Goal: Task Accomplishment & Management: Use online tool/utility

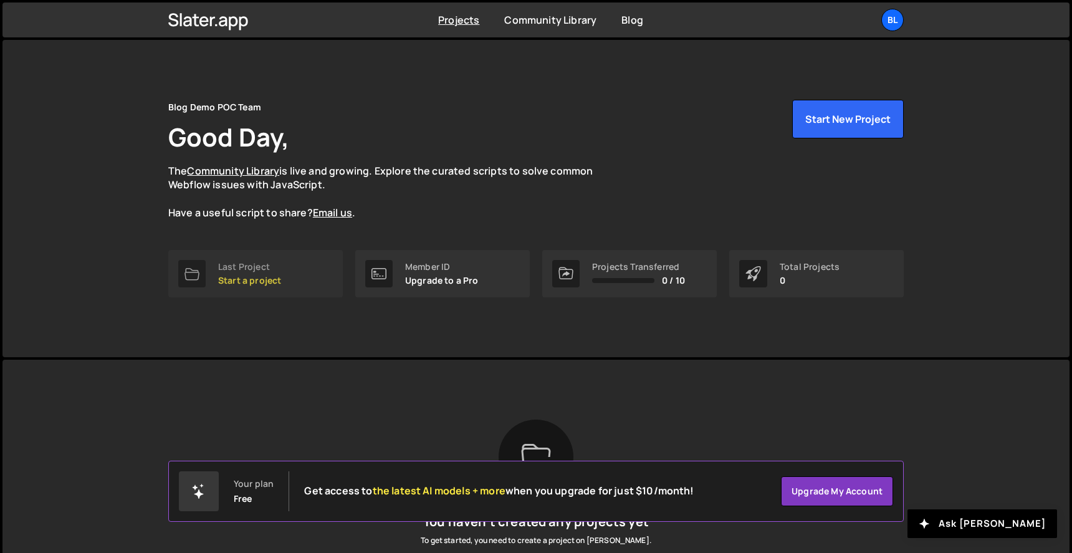
click at [274, 279] on p "Start a project" at bounding box center [249, 280] width 63 height 10
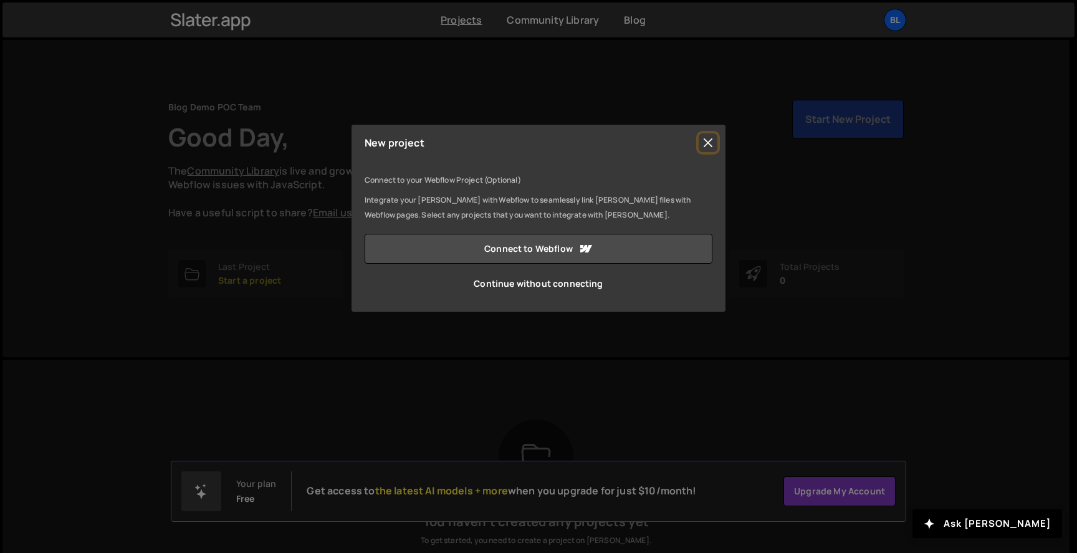
click at [711, 138] on button "Close" at bounding box center [707, 142] width 19 height 19
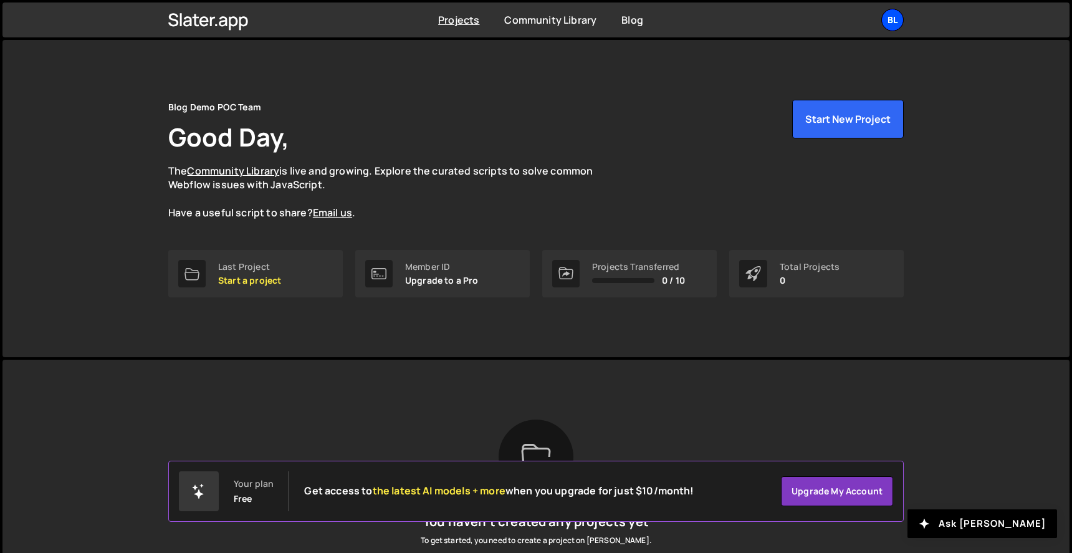
click at [893, 21] on div "Bl" at bounding box center [892, 20] width 22 height 22
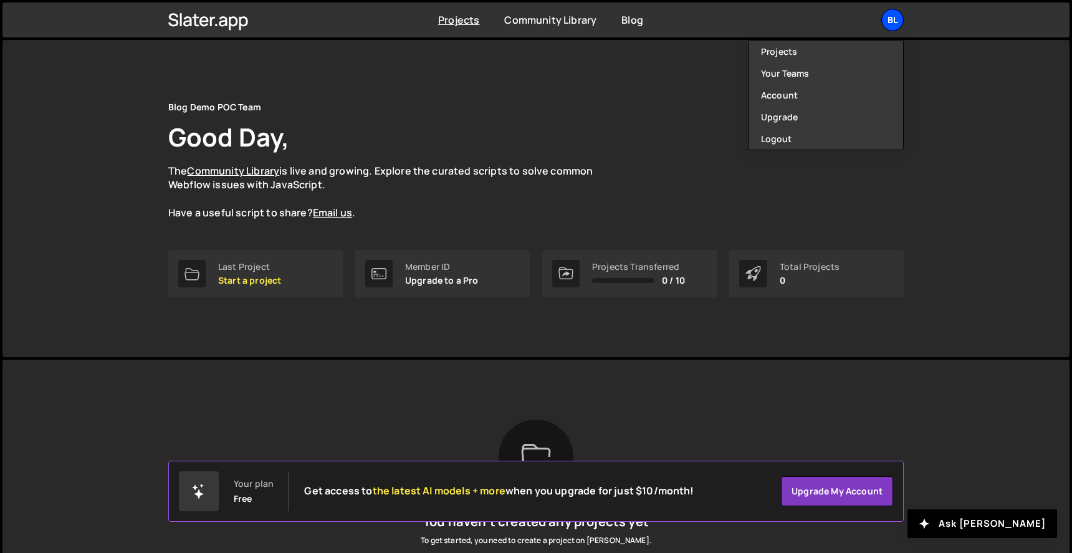
click at [893, 21] on div "Bl" at bounding box center [892, 20] width 22 height 22
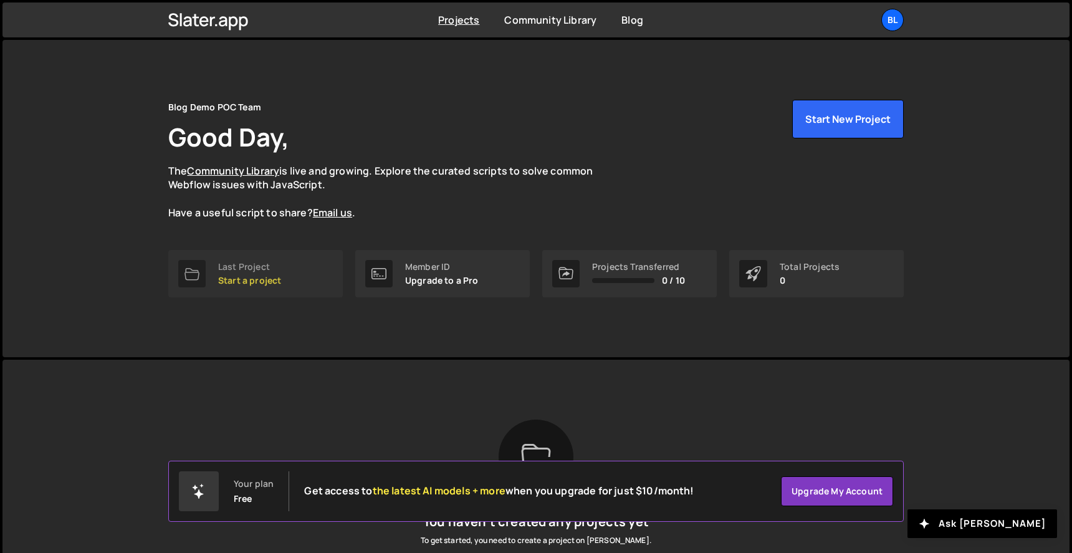
click at [260, 272] on div "Last Project Start a project" at bounding box center [249, 274] width 63 height 24
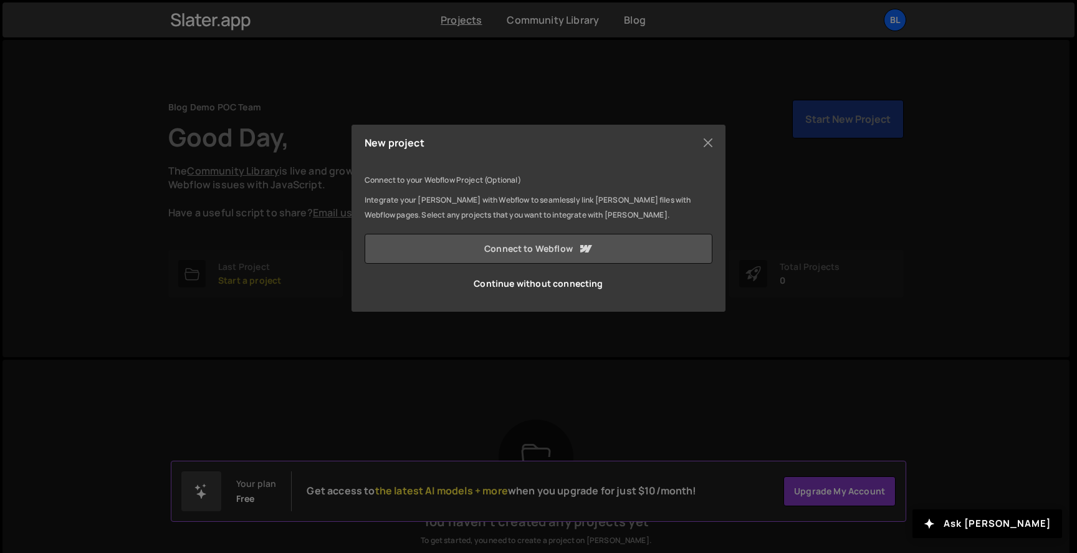
click at [546, 250] on link "Connect to Webflow" at bounding box center [538, 249] width 348 height 30
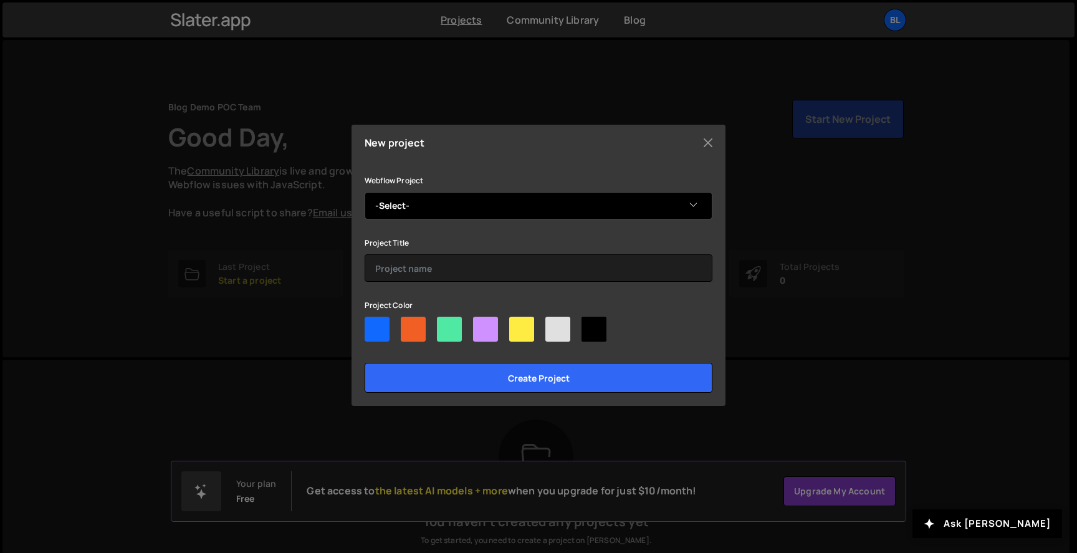
click at [505, 206] on select "-Select- [Andy & Anna] Blog Site Test" at bounding box center [538, 205] width 348 height 27
select select "68a4cef16d318dcf43c2e0b5"
click at [364, 192] on select "-Select- [Andy & Anna] Blog Site Test" at bounding box center [538, 205] width 348 height 27
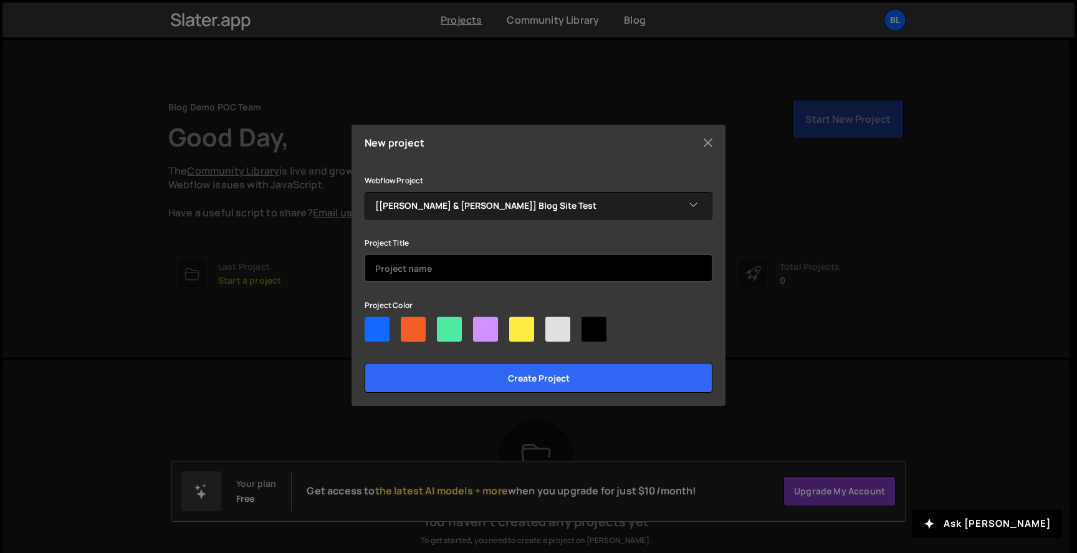
click at [500, 262] on input "text" at bounding box center [538, 267] width 348 height 27
click at [502, 262] on input "text" at bounding box center [538, 267] width 348 height 27
type input "P"
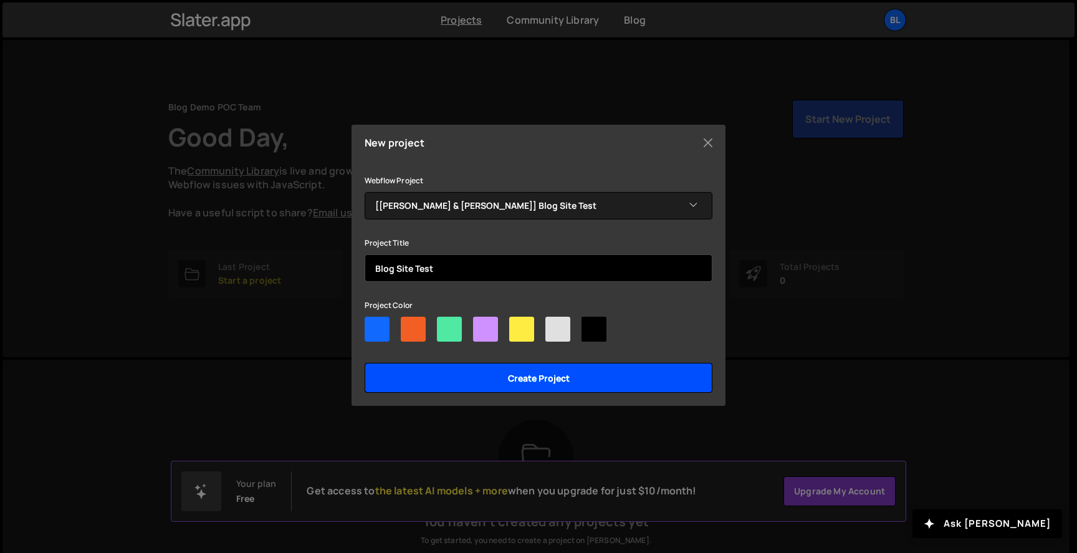
type input "Blog Site Test"
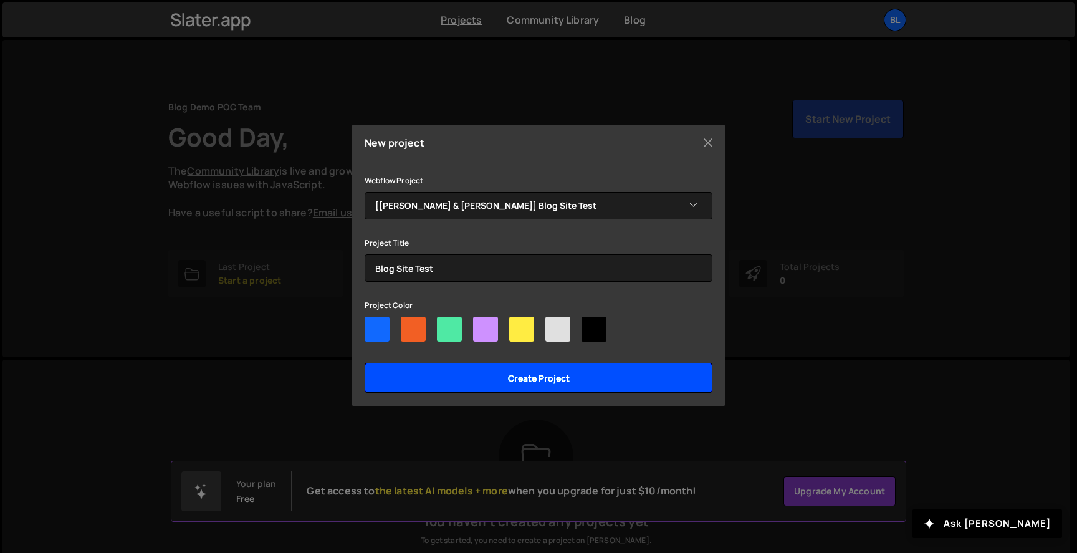
click at [507, 378] on input "Create project" at bounding box center [538, 378] width 348 height 30
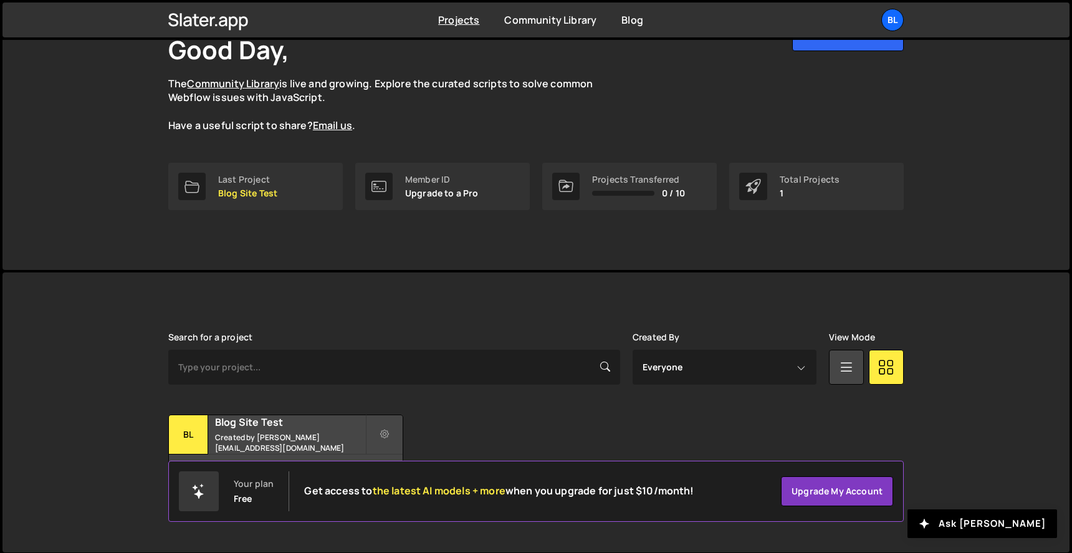
scroll to position [88, 0]
click at [324, 429] on div "Blog Site Test Created by dezbah.duchicela@agilebits.com" at bounding box center [286, 433] width 234 height 39
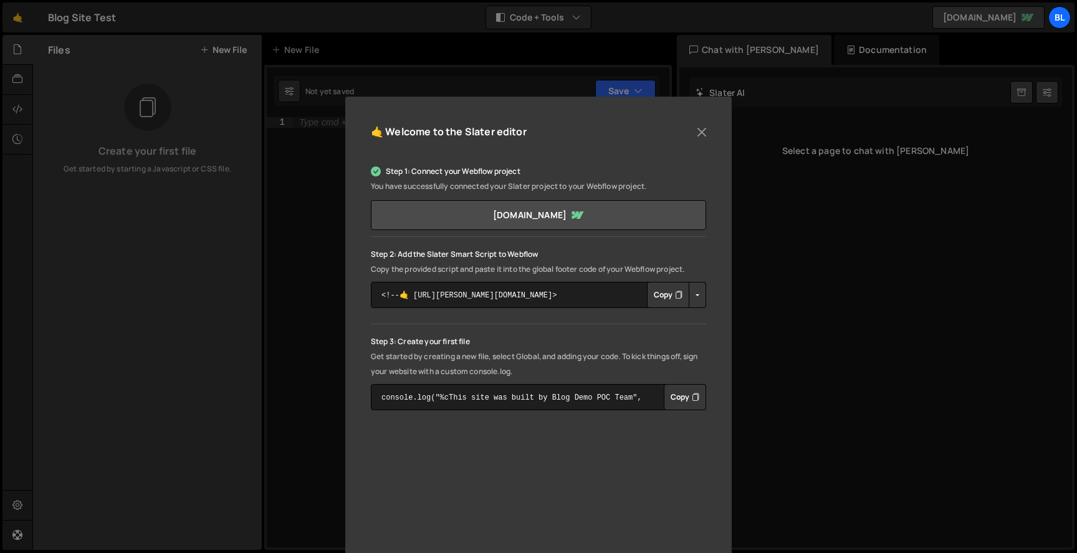
scroll to position [46, 0]
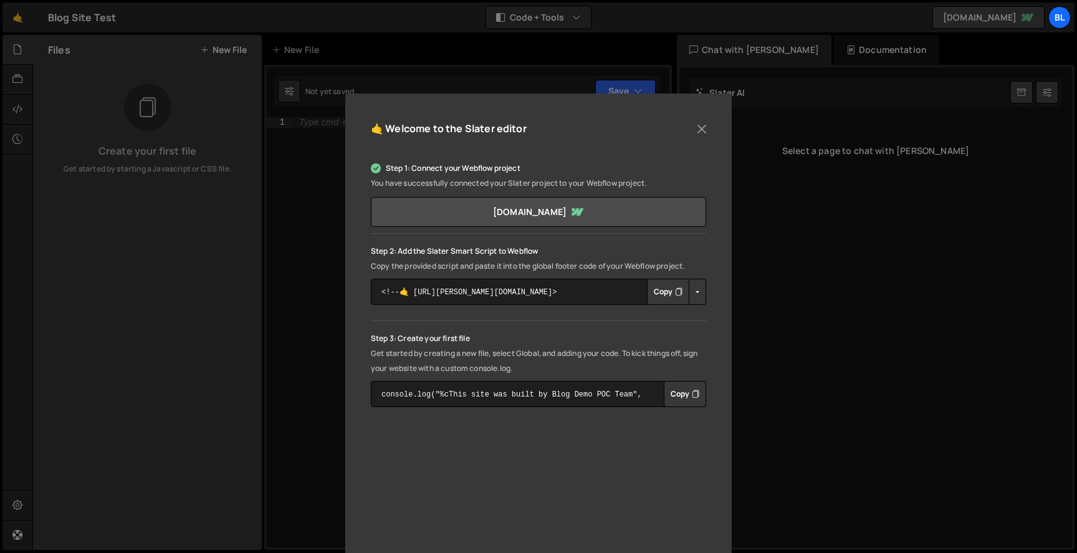
click at [660, 293] on button "Copy" at bounding box center [668, 292] width 42 height 26
click at [660, 293] on button "Copied" at bounding box center [665, 292] width 49 height 26
click at [660, 293] on button "Copy" at bounding box center [668, 292] width 42 height 26
click at [661, 293] on button "Copy" at bounding box center [668, 292] width 42 height 26
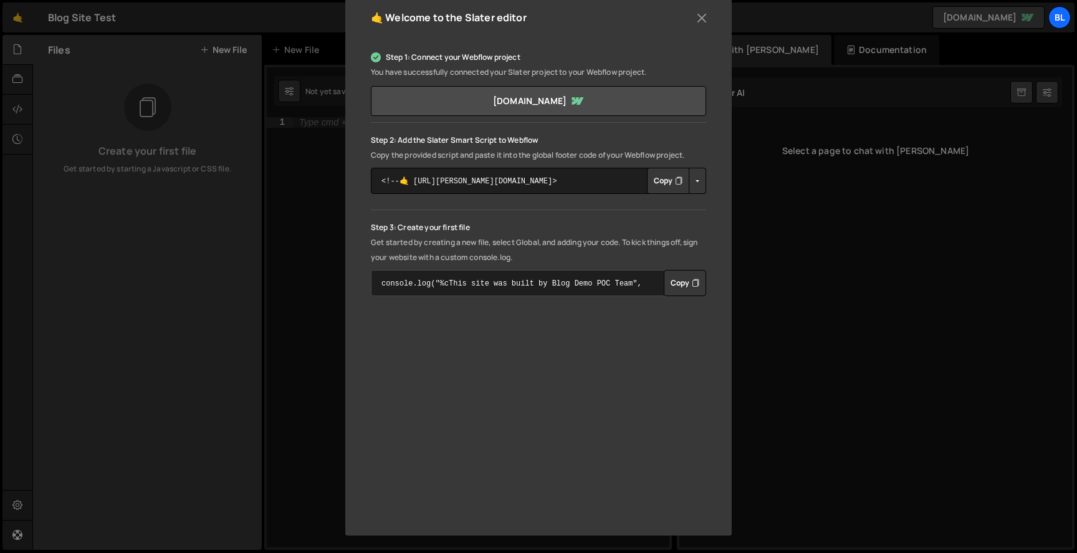
scroll to position [157, 0]
click at [671, 285] on button "Copy" at bounding box center [685, 283] width 42 height 26
click at [780, 249] on div "🤙 Welcome to the [PERSON_NAME] editor Step 1: Connect your Webflow project You …" at bounding box center [538, 276] width 1077 height 553
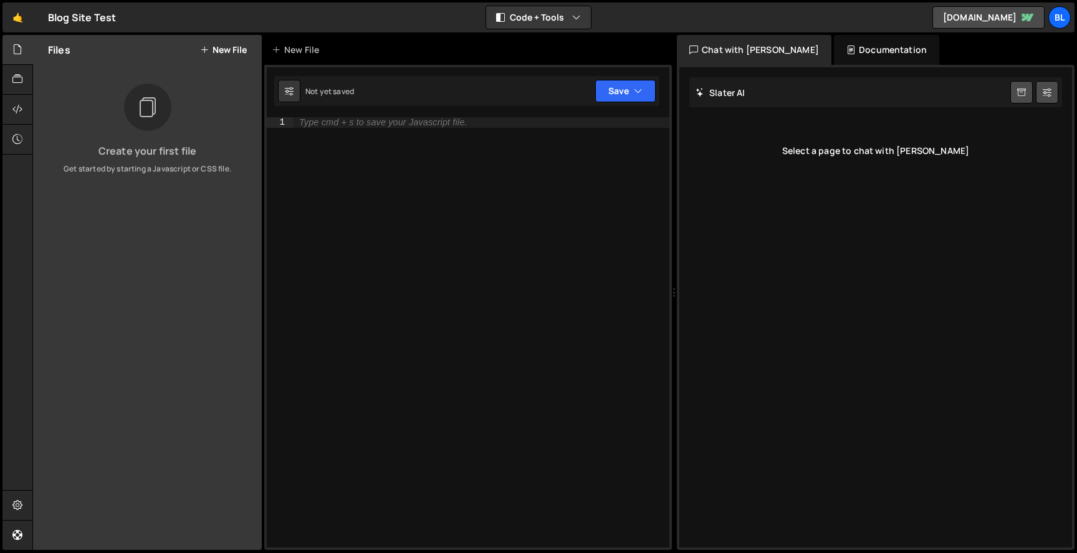
click at [141, 116] on icon at bounding box center [147, 107] width 20 height 28
click at [211, 49] on button "New File" at bounding box center [223, 50] width 47 height 10
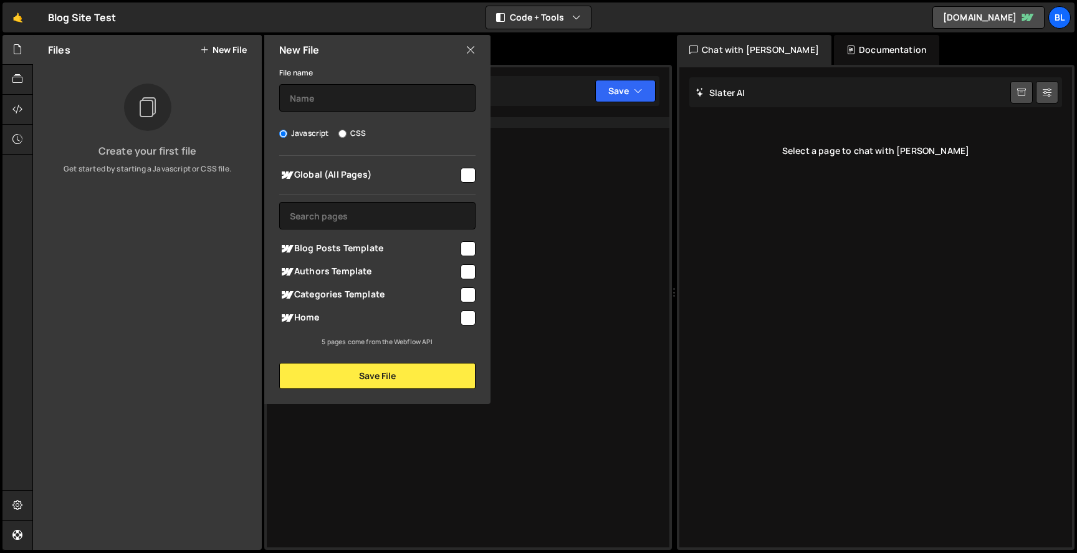
click at [460, 318] on input "checkbox" at bounding box center [467, 317] width 15 height 15
checkbox input "true"
click at [468, 292] on input "checkbox" at bounding box center [467, 294] width 15 height 15
checkbox input "true"
click at [409, 100] on input "text" at bounding box center [377, 97] width 196 height 27
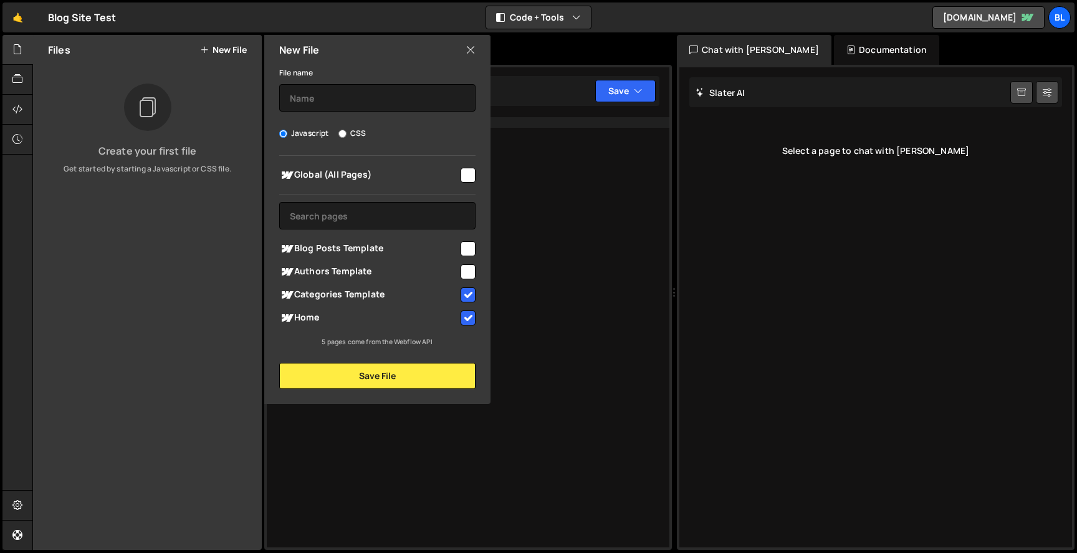
click at [461, 178] on input "checkbox" at bounding box center [467, 175] width 15 height 15
checkbox input "true"
click at [467, 296] on input "checkbox" at bounding box center [467, 294] width 15 height 15
checkbox input "false"
click at [469, 321] on input "checkbox" at bounding box center [467, 317] width 15 height 15
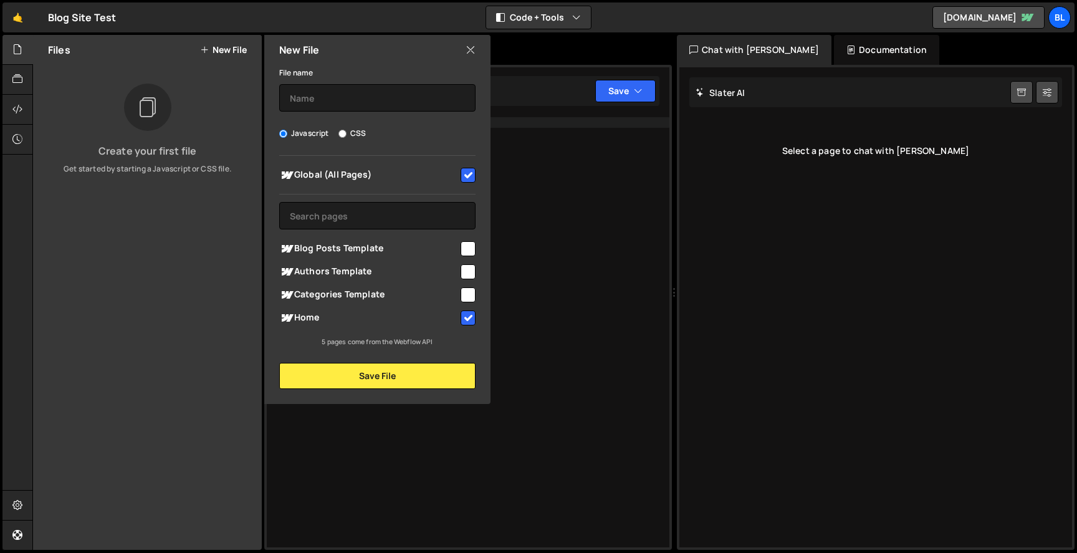
checkbox input "false"
click at [371, 96] on input "text" at bounding box center [377, 97] width 196 height 27
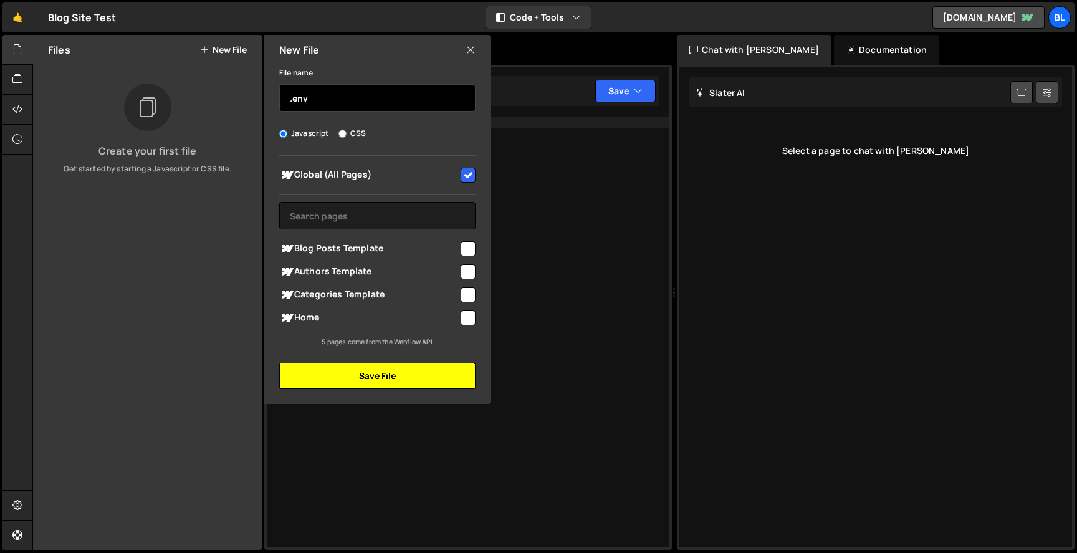
type input ".env"
click at [407, 384] on button "Save File" at bounding box center [377, 376] width 196 height 26
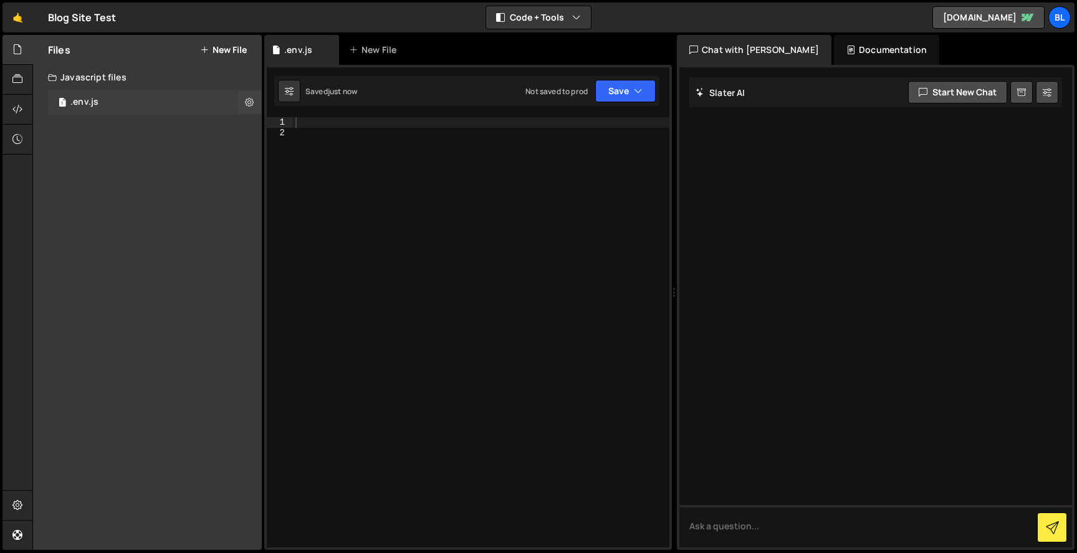
click at [150, 108] on div "1 .env.js 0" at bounding box center [155, 102] width 214 height 25
click at [387, 166] on div at bounding box center [481, 342] width 376 height 450
click at [398, 139] on div at bounding box center [481, 342] width 376 height 450
click at [384, 124] on div at bounding box center [481, 342] width 376 height 450
click at [248, 98] on icon at bounding box center [249, 102] width 9 height 12
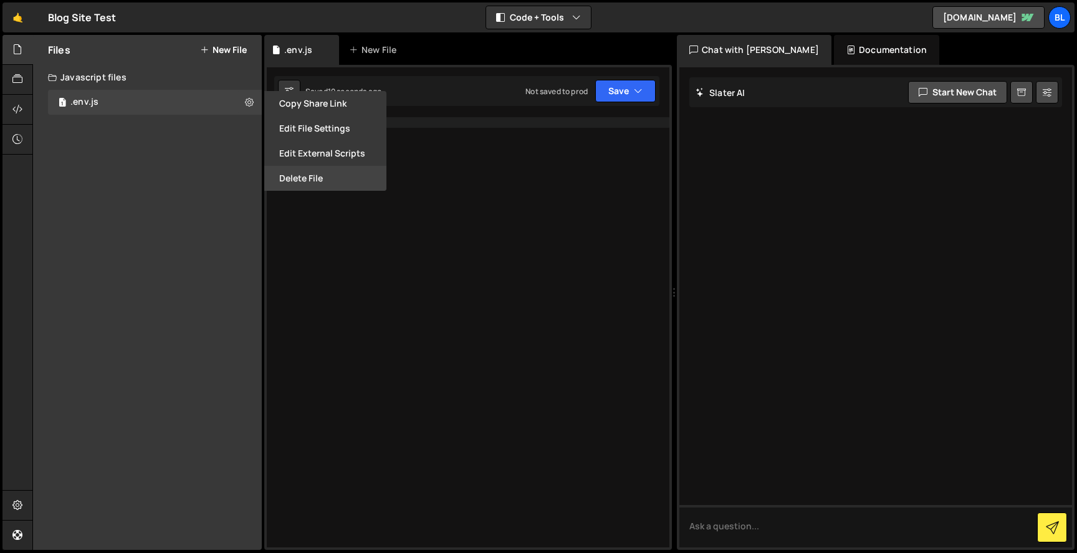
click at [293, 169] on button "Delete File" at bounding box center [325, 178] width 122 height 25
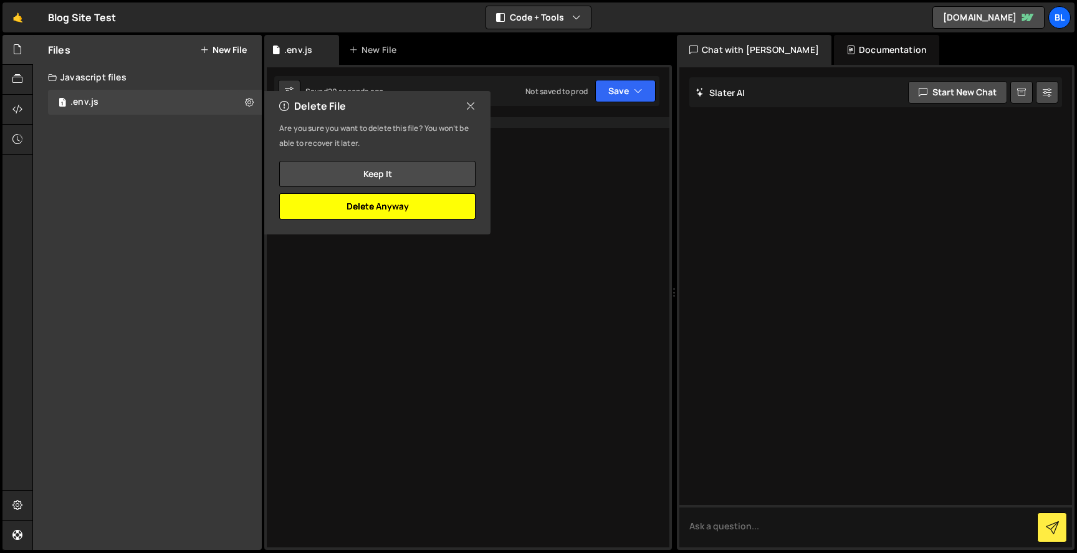
click at [428, 204] on button "Delete Anyway" at bounding box center [377, 206] width 196 height 26
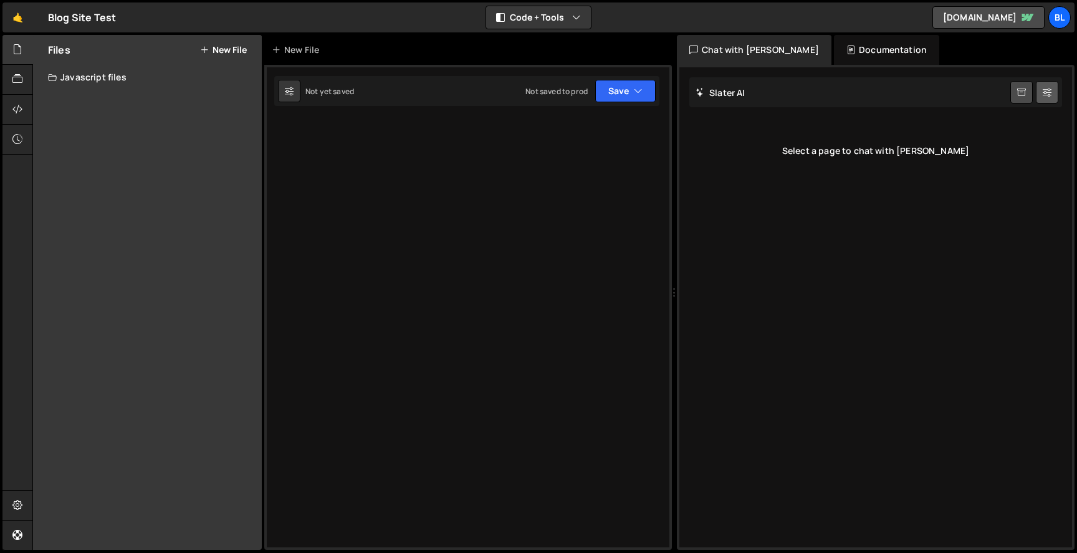
click at [1041, 100] on button at bounding box center [1047, 92] width 22 height 22
select select "chat"
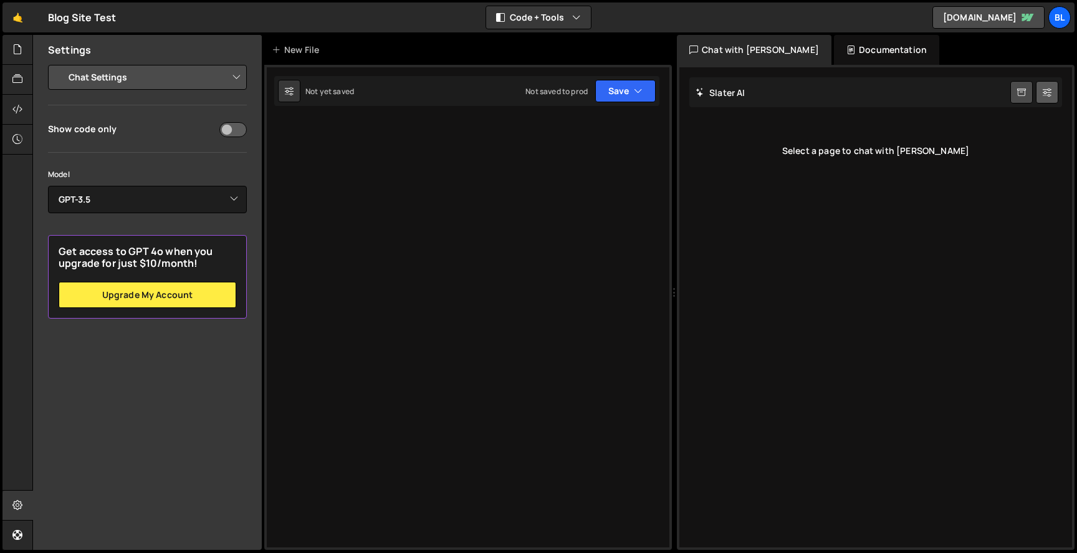
click at [1041, 100] on button at bounding box center [1047, 92] width 22 height 22
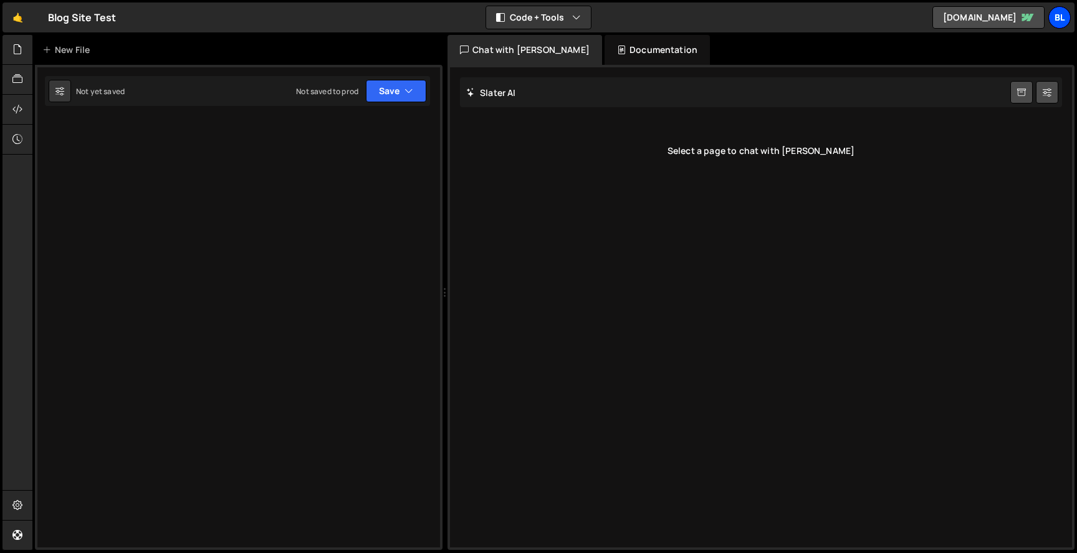
click at [1062, 19] on div "Bl" at bounding box center [1059, 17] width 22 height 22
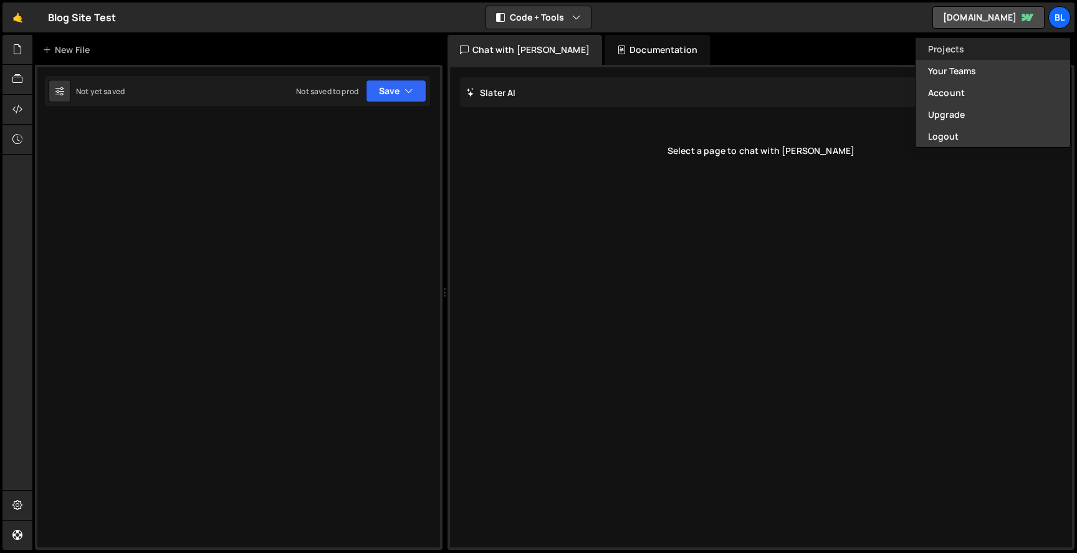
click at [976, 49] on link "Projects" at bounding box center [992, 49] width 155 height 22
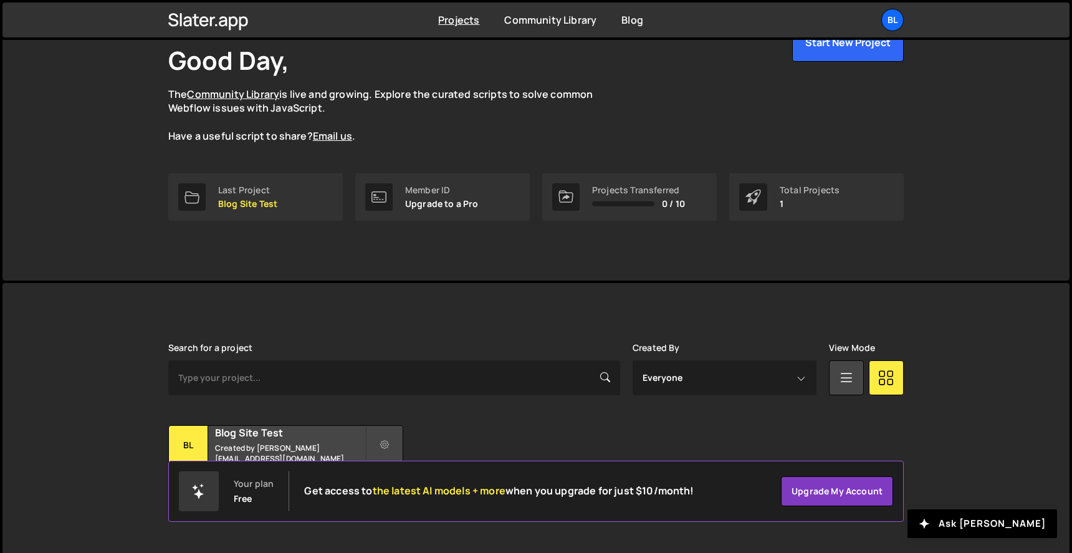
scroll to position [88, 0]
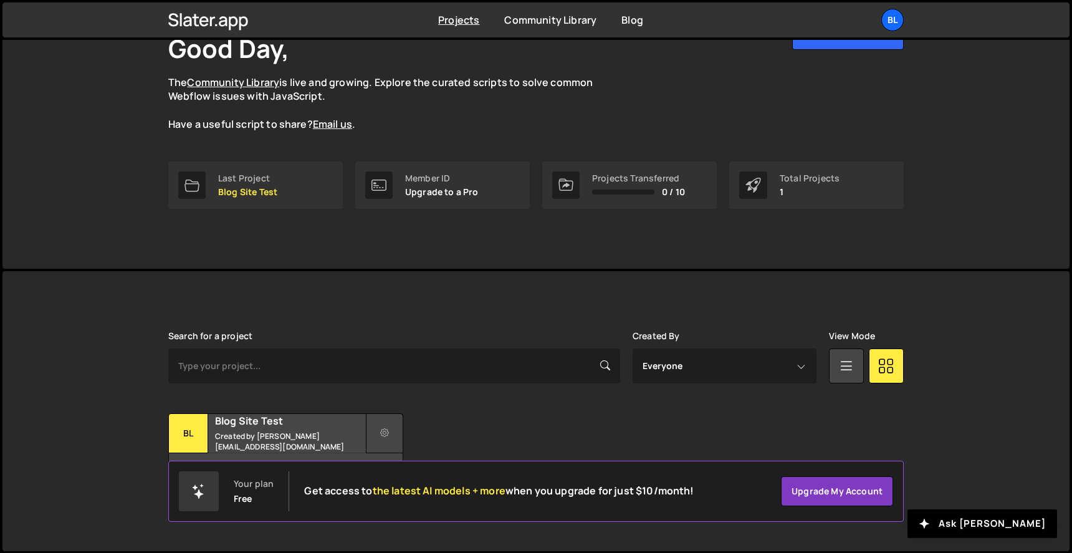
click at [386, 432] on icon at bounding box center [384, 433] width 9 height 12
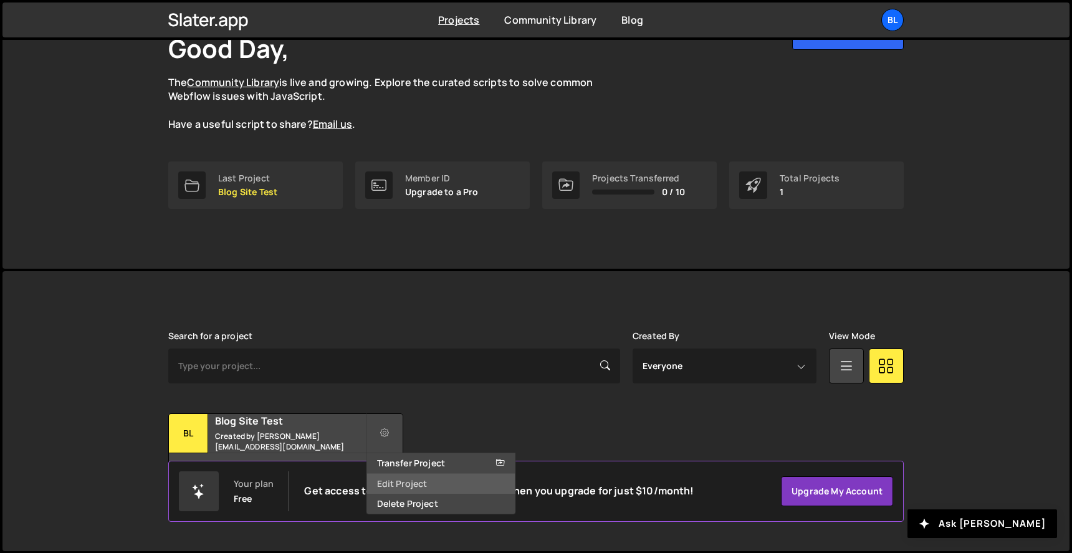
click at [393, 479] on link "Edit Project" at bounding box center [441, 484] width 148 height 20
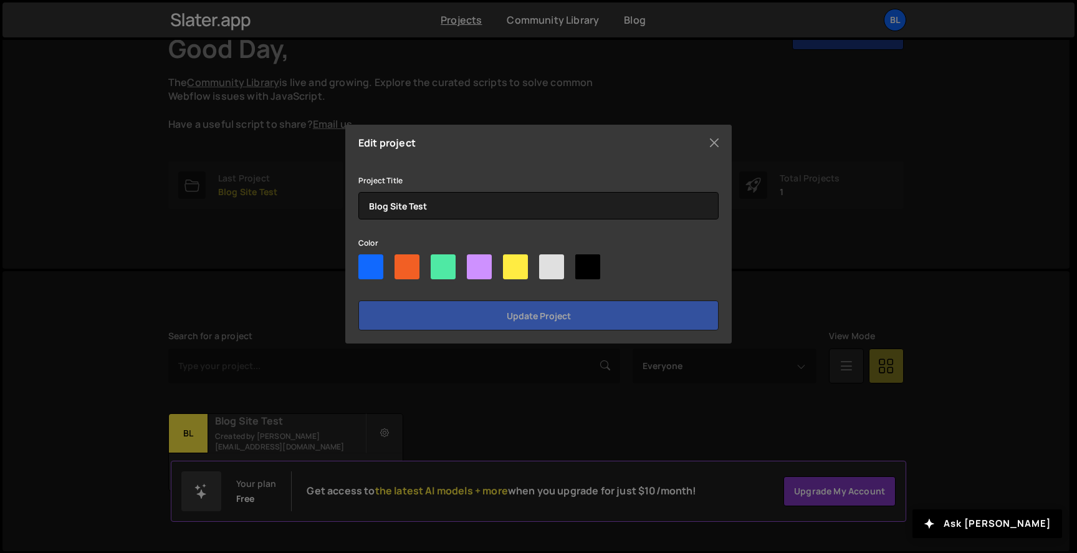
click at [396, 435] on div "Edit project Project Title Blog Site Test Color Update project" at bounding box center [538, 276] width 1077 height 553
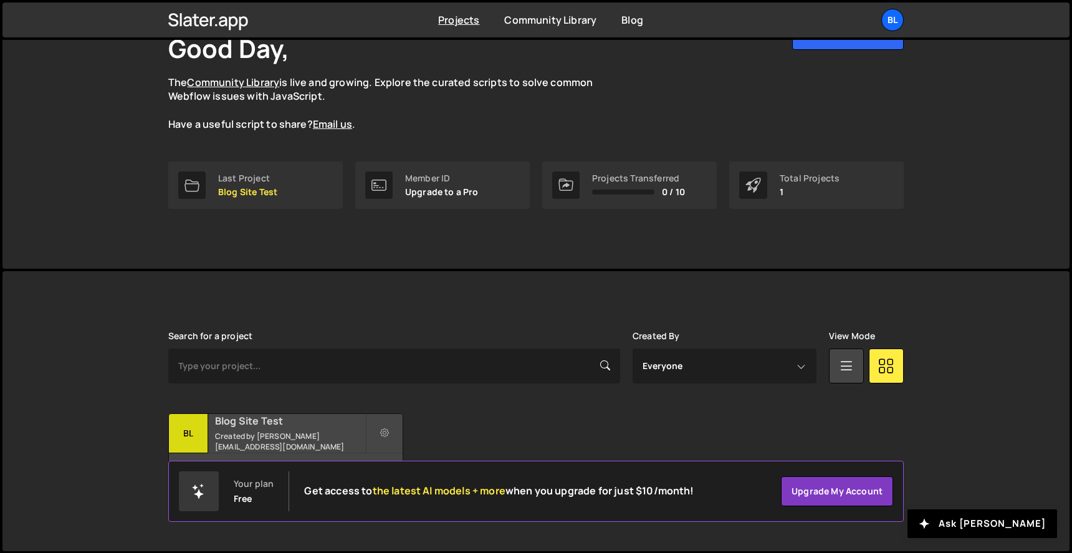
click at [274, 437] on small "Created by dezbah.duchicela@agilebits.com" at bounding box center [290, 441] width 150 height 21
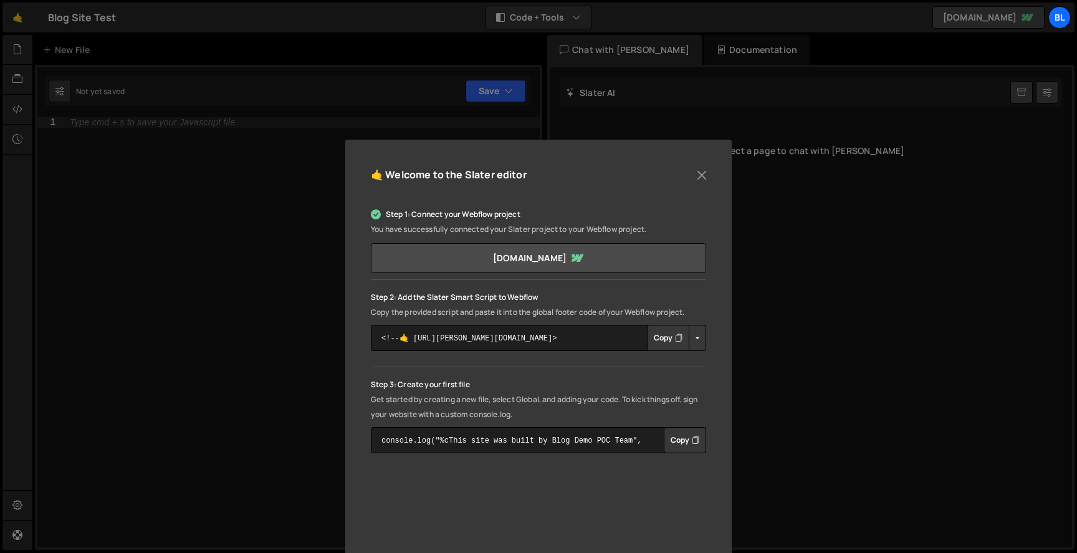
click at [274, 437] on div "🤙 Welcome to the [PERSON_NAME] editor Step 1: Connect your Webflow project You …" at bounding box center [538, 276] width 1077 height 553
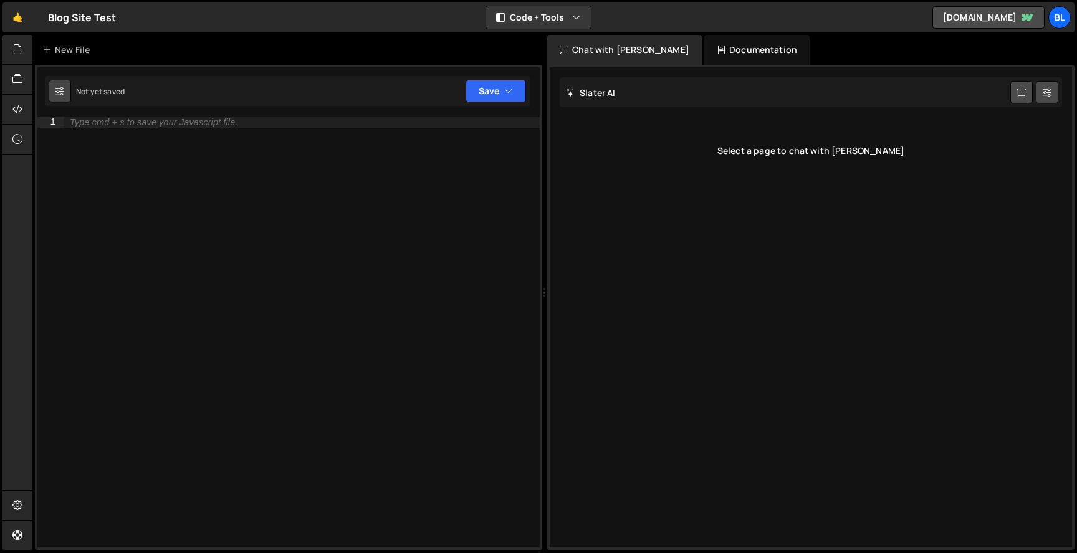
click at [64, 95] on button at bounding box center [60, 91] width 22 height 22
select select "editor"
select select "ace/theme/monokai"
type input "14"
checkbox input "true"
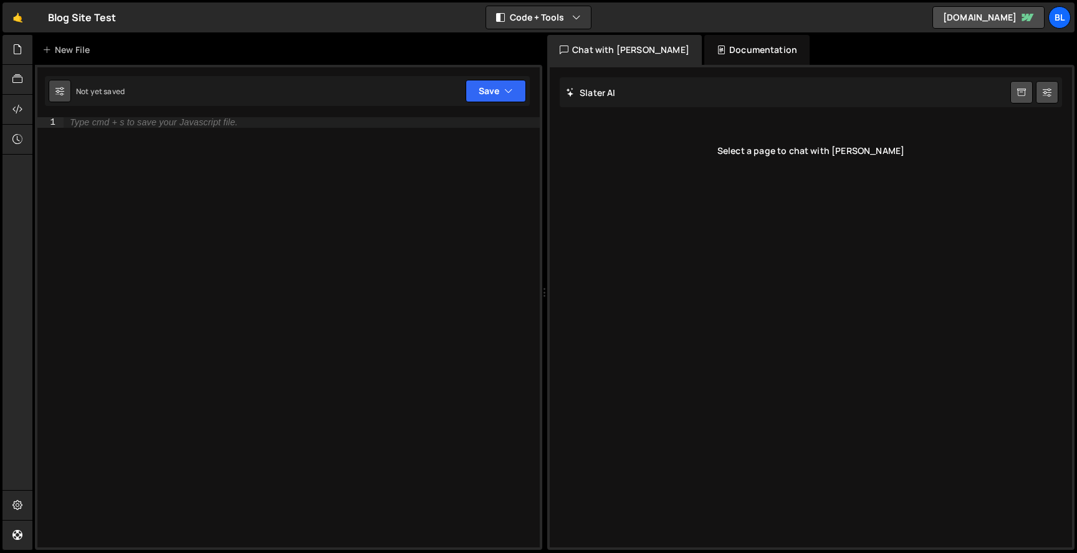
checkbox input "true"
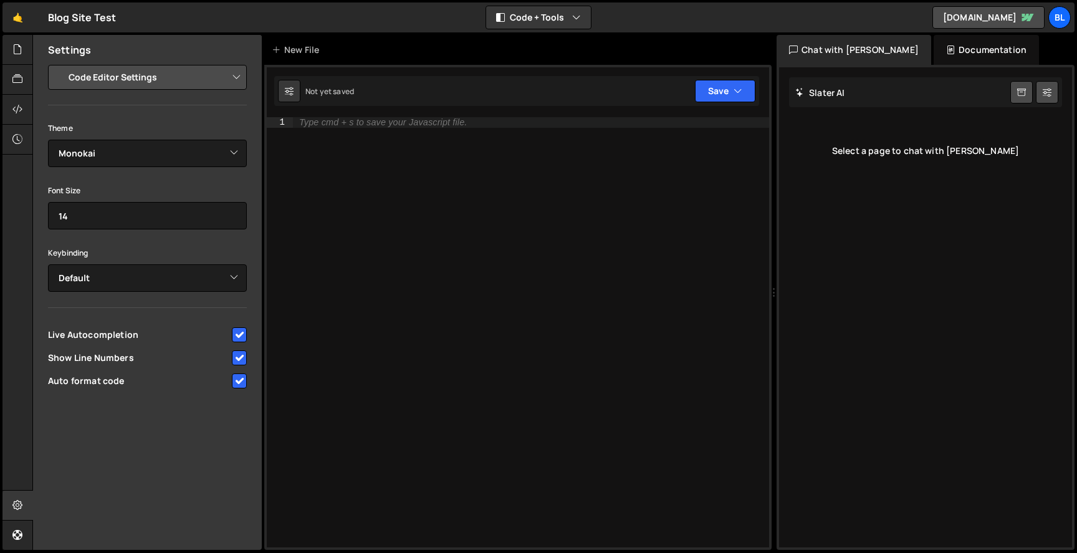
click at [182, 82] on select "Project Settings Code Editor Settings Chat Settings" at bounding box center [150, 77] width 183 height 27
select select "project"
click at [59, 64] on select "Project Settings Code Editor Settings Chat Settings" at bounding box center [150, 77] width 183 height 27
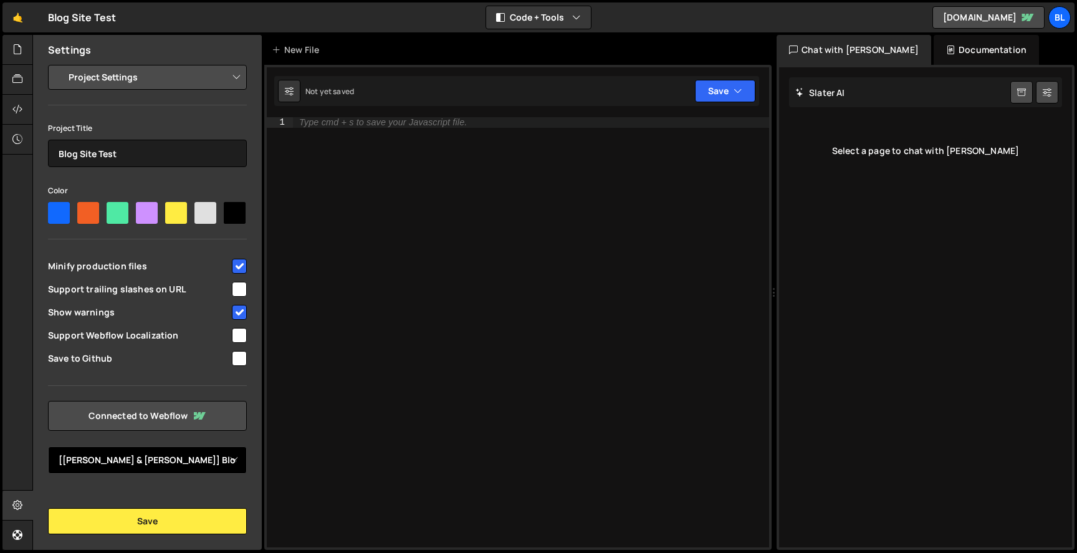
click at [197, 465] on select "Select Project [Andy & Anna] Blog Site Test" at bounding box center [147, 459] width 199 height 27
click at [301, 433] on div "Type cmd + s to save your Javascript file." at bounding box center [531, 342] width 476 height 450
click at [22, 82] on icon at bounding box center [17, 79] width 10 height 14
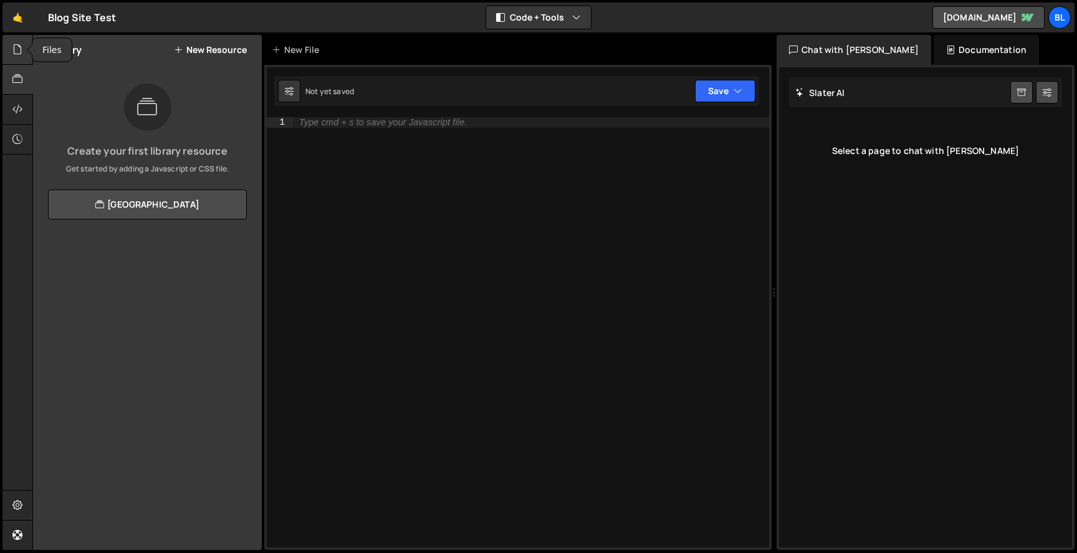
click at [17, 59] on div at bounding box center [17, 50] width 31 height 30
click at [19, 105] on icon at bounding box center [17, 109] width 10 height 14
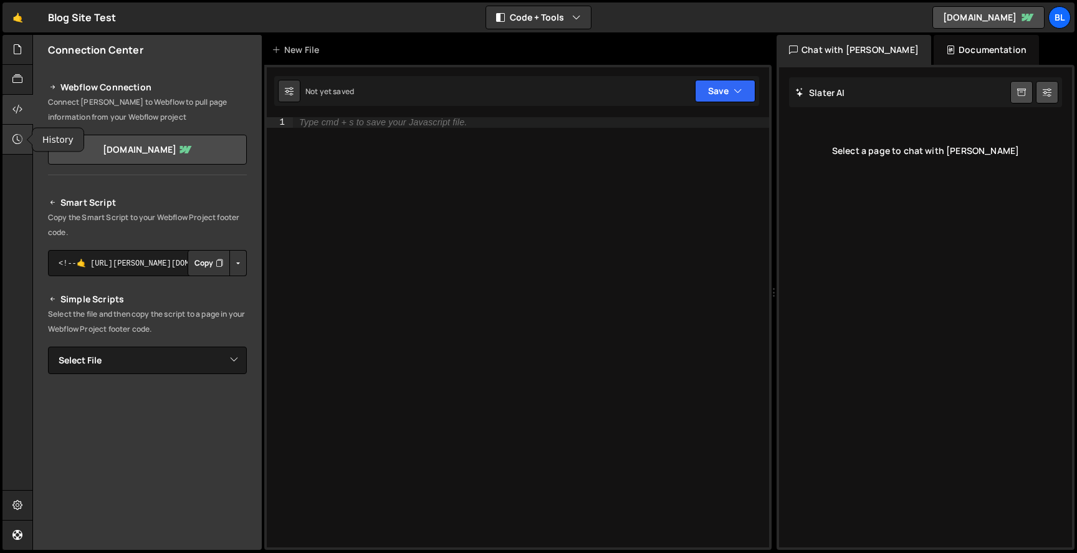
click at [19, 138] on icon at bounding box center [17, 139] width 10 height 14
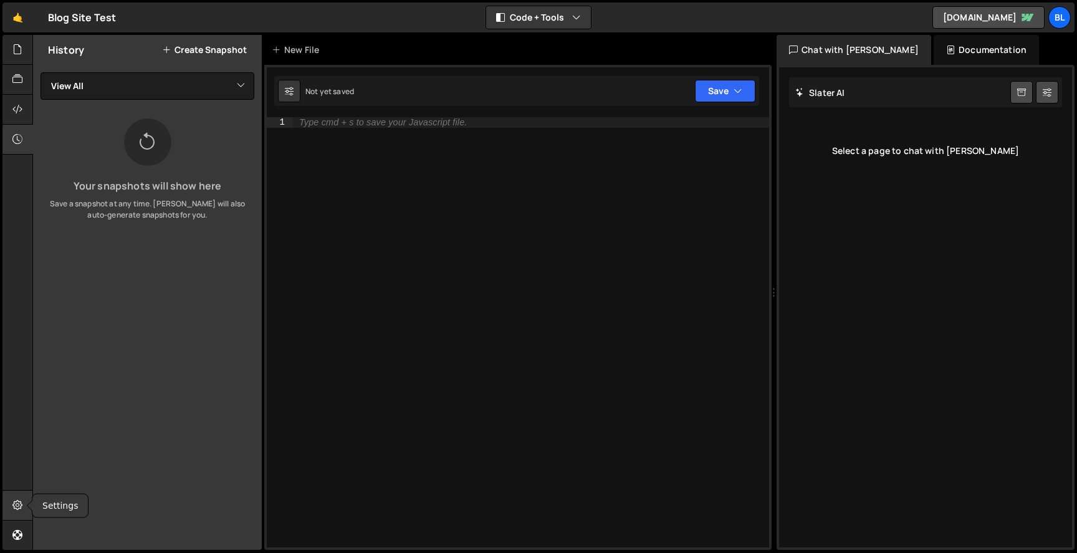
click at [12, 502] on icon at bounding box center [17, 505] width 10 height 14
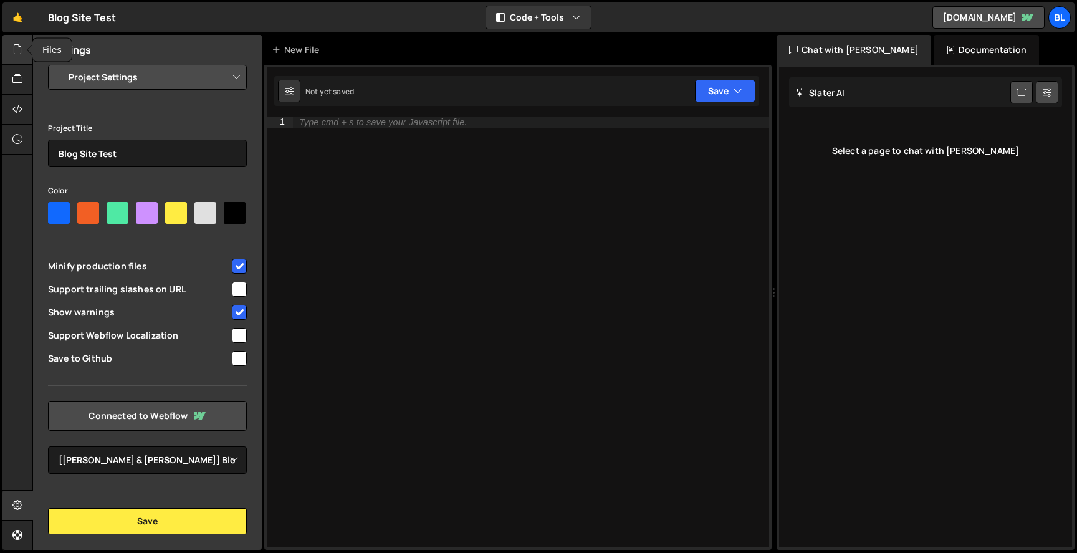
click at [21, 47] on icon at bounding box center [17, 49] width 10 height 14
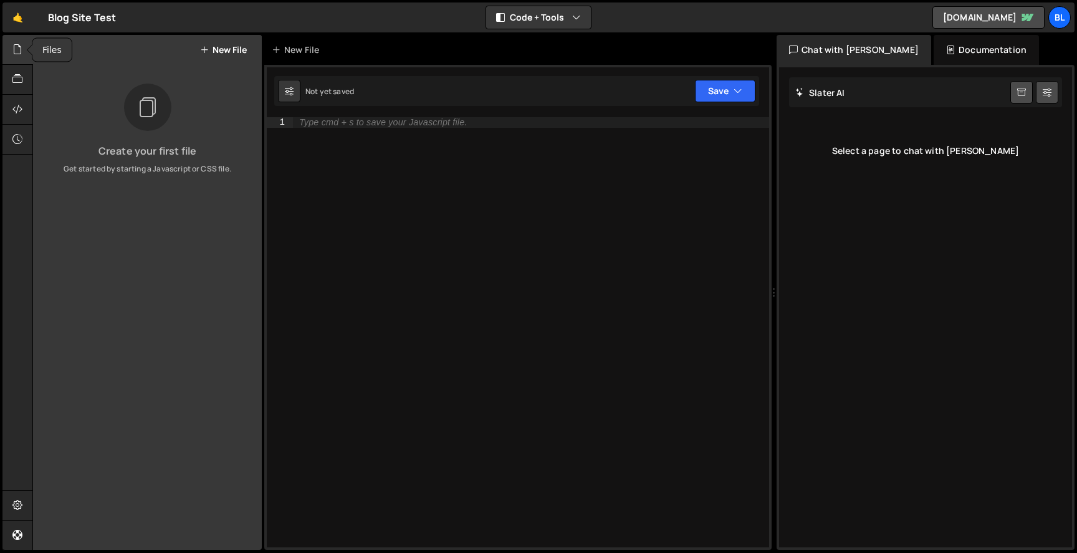
click at [18, 47] on icon at bounding box center [17, 49] width 10 height 14
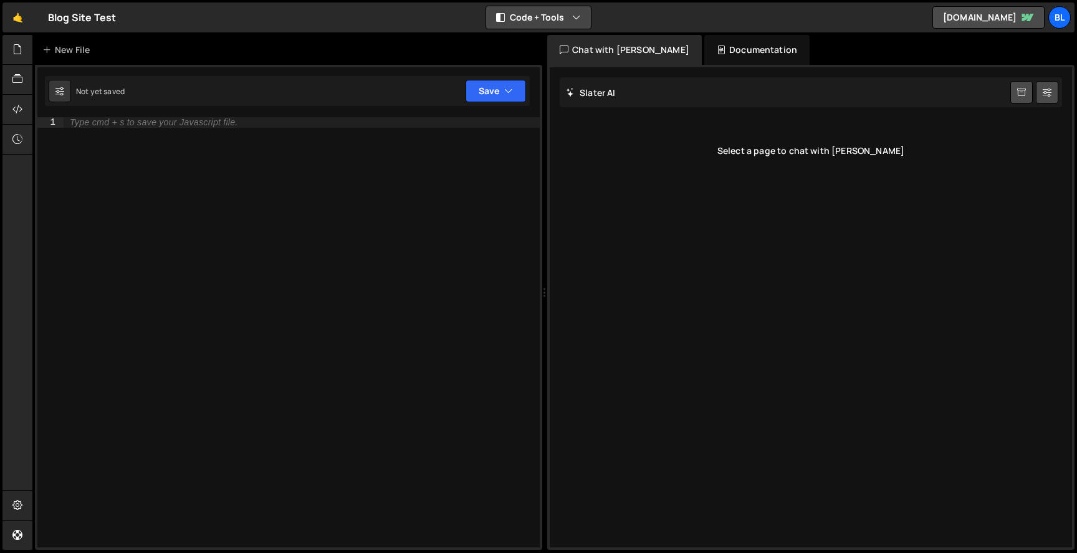
click at [535, 24] on button "Code + Tools" at bounding box center [538, 17] width 105 height 22
click at [538, 50] on button "Code Only" at bounding box center [539, 45] width 105 height 22
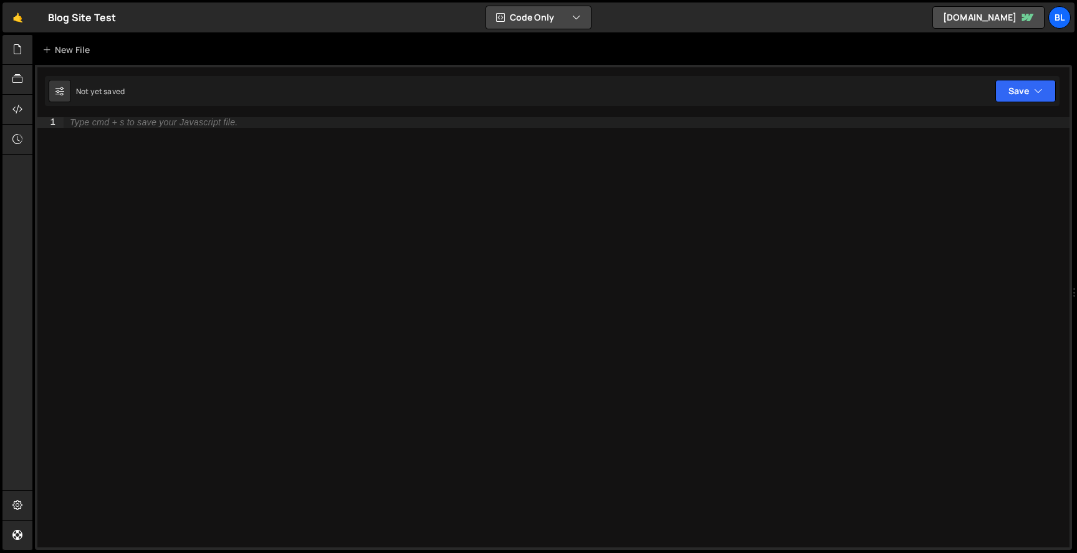
click at [564, 26] on button "Code Only" at bounding box center [538, 17] width 105 height 22
click at [536, 65] on button "Code + Tools" at bounding box center [539, 67] width 105 height 22
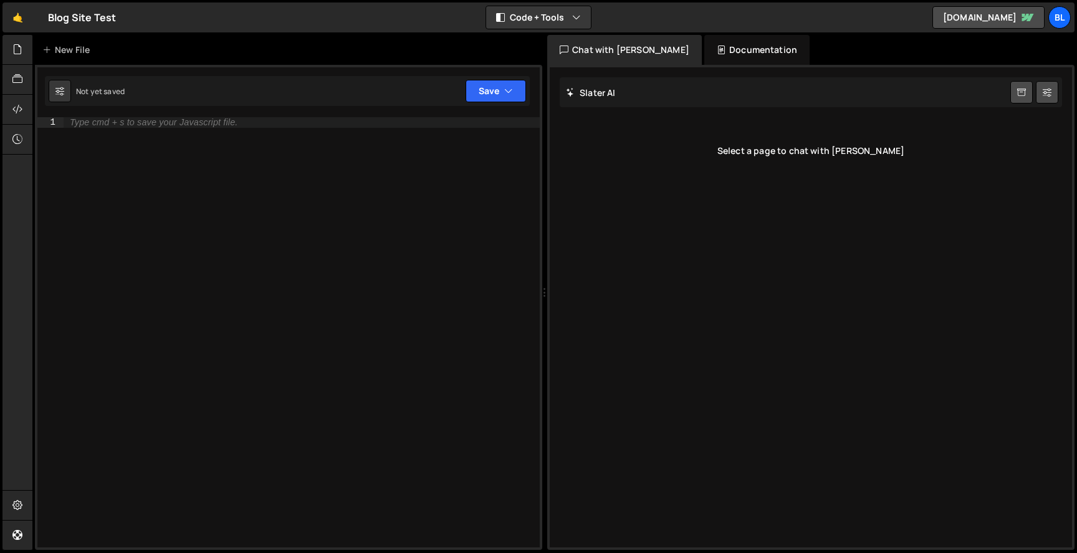
click at [651, 97] on div "Slater AI Start new chat" at bounding box center [811, 92] width 502 height 30
click at [680, 127] on div "Select a page to chat with [PERSON_NAME]" at bounding box center [811, 151] width 502 height 50
click at [686, 103] on div "Slater AI Start new chat" at bounding box center [811, 92] width 502 height 30
click at [775, 147] on div "Select a page to chat with [PERSON_NAME]" at bounding box center [811, 151] width 502 height 50
click at [774, 147] on div "Select a page to chat with [PERSON_NAME]" at bounding box center [811, 151] width 502 height 50
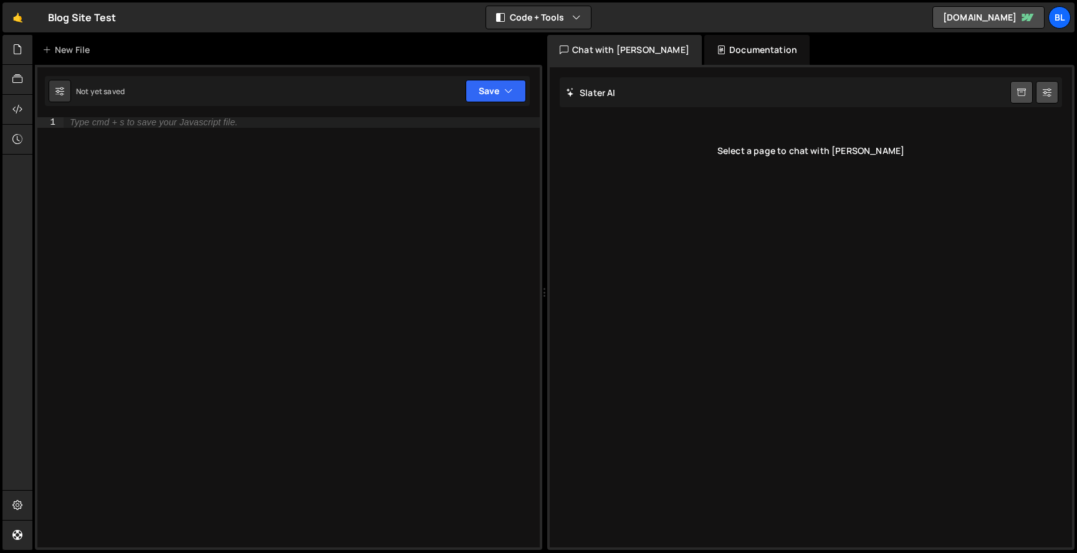
click at [632, 91] on div "Slater AI Start new chat" at bounding box center [811, 92] width 502 height 30
click at [1020, 88] on icon at bounding box center [1021, 93] width 9 height 12
click at [574, 92] on icon at bounding box center [570, 93] width 9 height 12
click at [569, 92] on icon at bounding box center [570, 93] width 9 height 12
click at [394, 176] on div "Type cmd + s to save your Javascript file." at bounding box center [302, 342] width 476 height 450
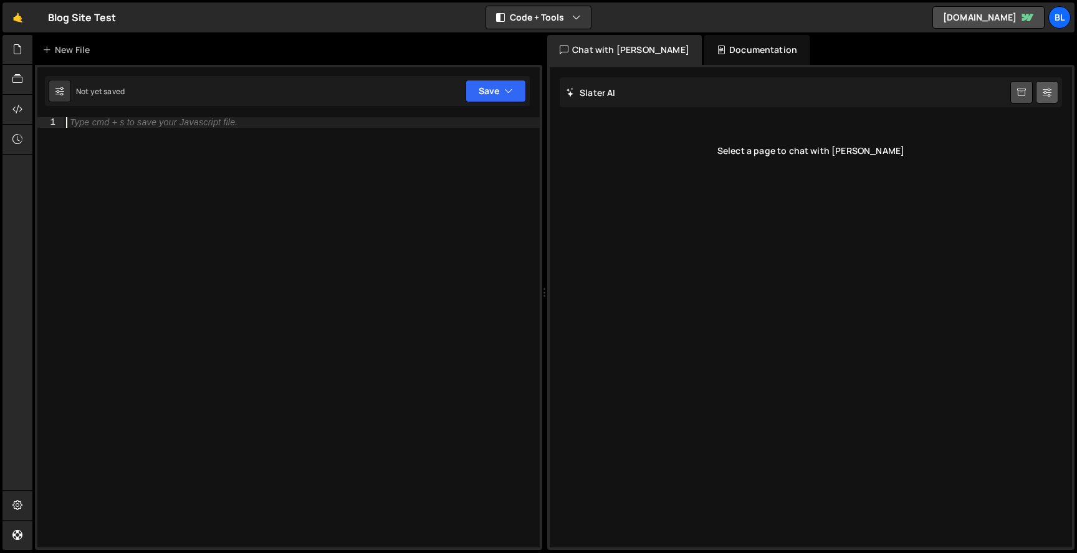
click at [1045, 89] on icon at bounding box center [1046, 92] width 9 height 12
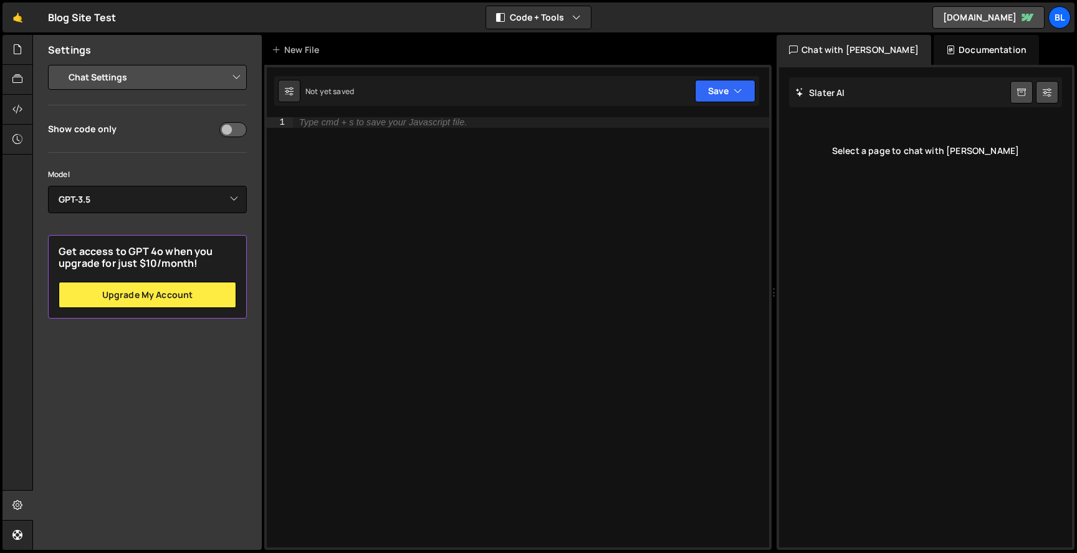
click at [133, 70] on select "Project Settings Code Editor Settings Chat Settings" at bounding box center [150, 77] width 183 height 27
select select "project"
click at [59, 64] on select "Project Settings Code Editor Settings Chat Settings" at bounding box center [150, 77] width 183 height 27
